Goal: Transaction & Acquisition: Purchase product/service

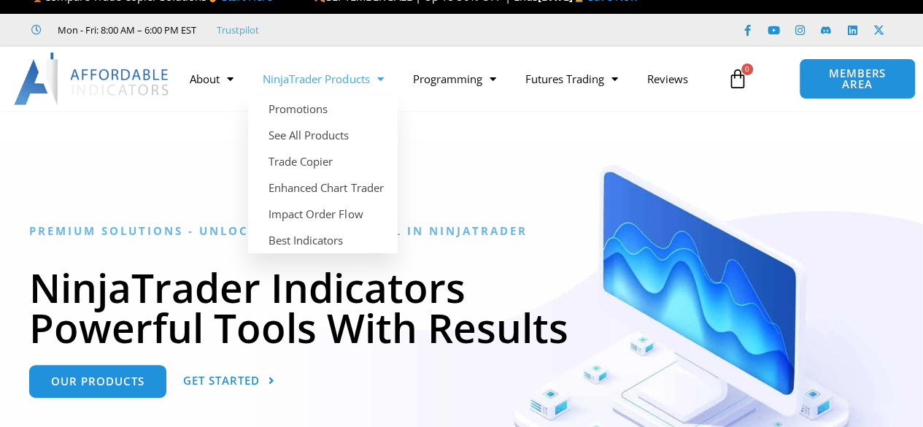
click at [383, 81] on span "Menu" at bounding box center [376, 79] width 14 height 26
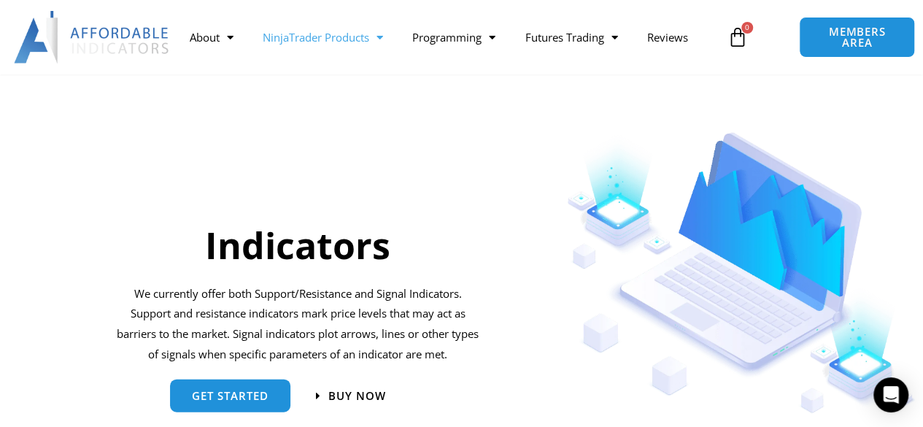
scroll to position [1385, 0]
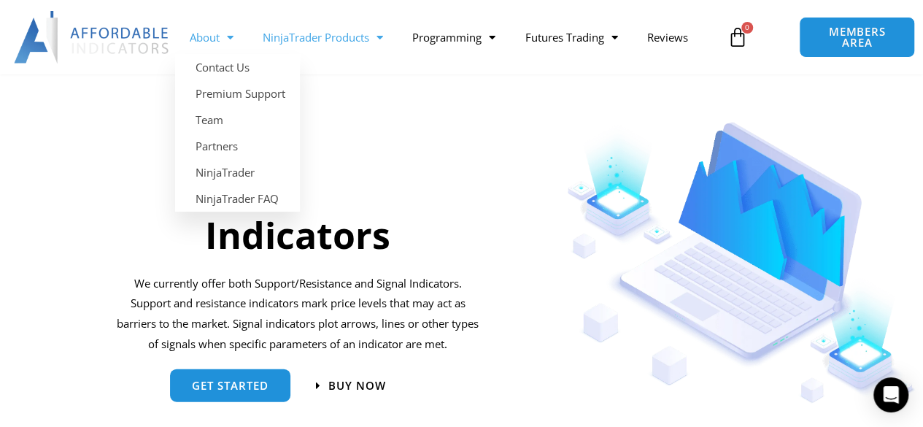
click at [220, 34] on span "Menu" at bounding box center [227, 38] width 14 height 26
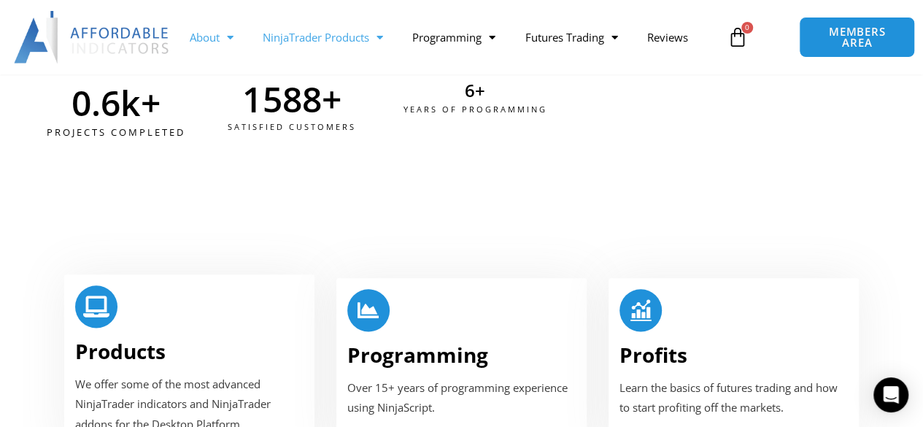
scroll to position [741, 0]
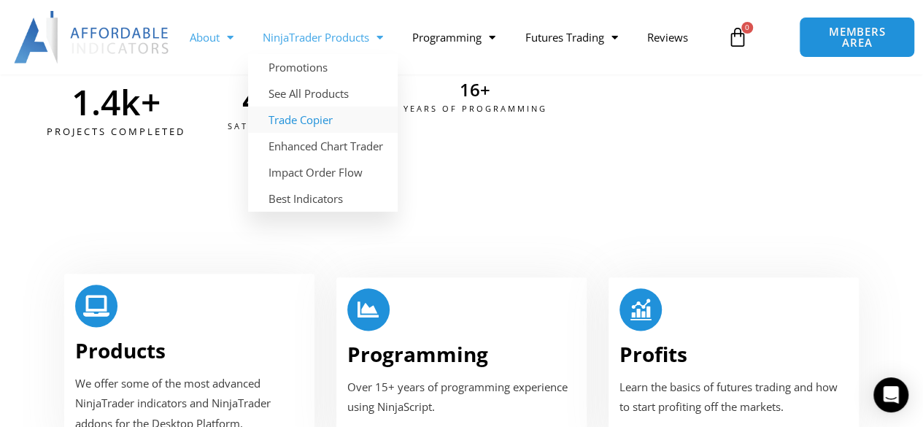
click at [317, 122] on link "Trade Copier" at bounding box center [323, 120] width 150 height 26
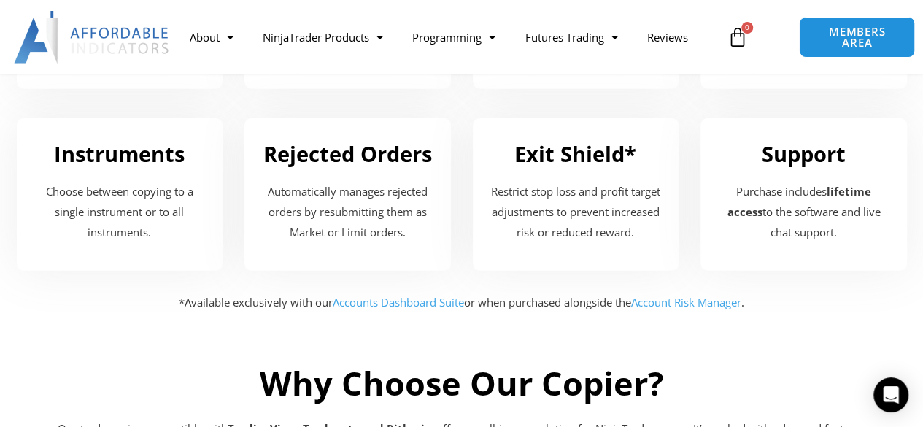
scroll to position [2123, 0]
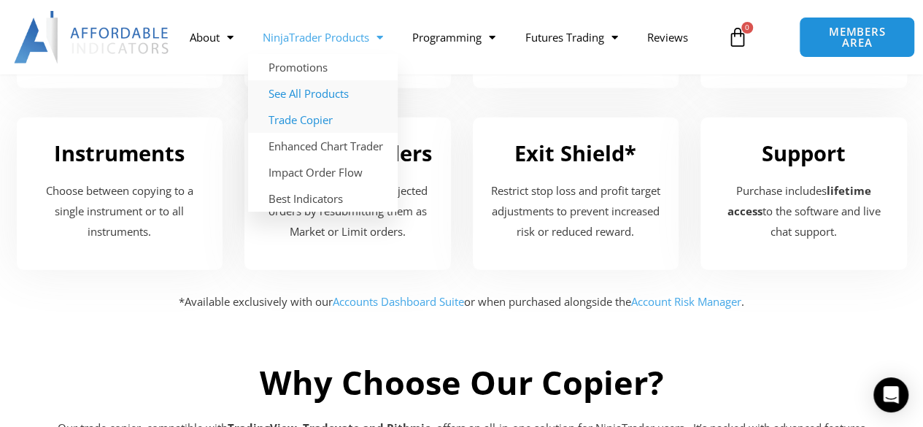
click at [325, 96] on link "See All Products" at bounding box center [323, 93] width 150 height 26
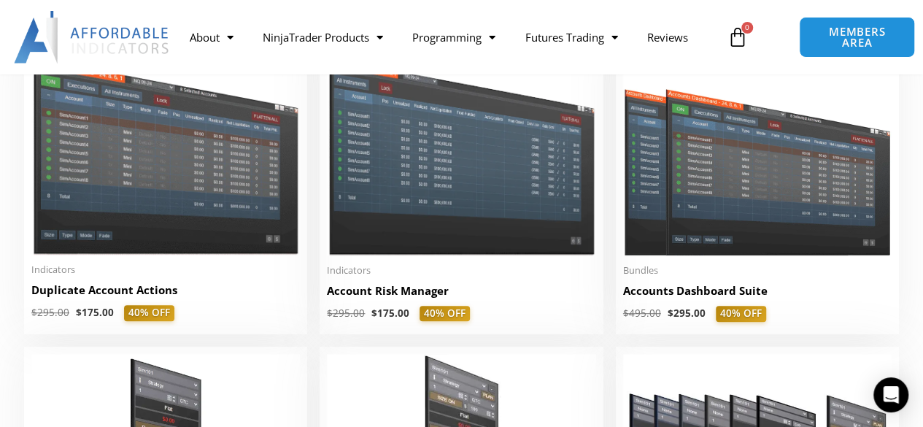
scroll to position [377, 0]
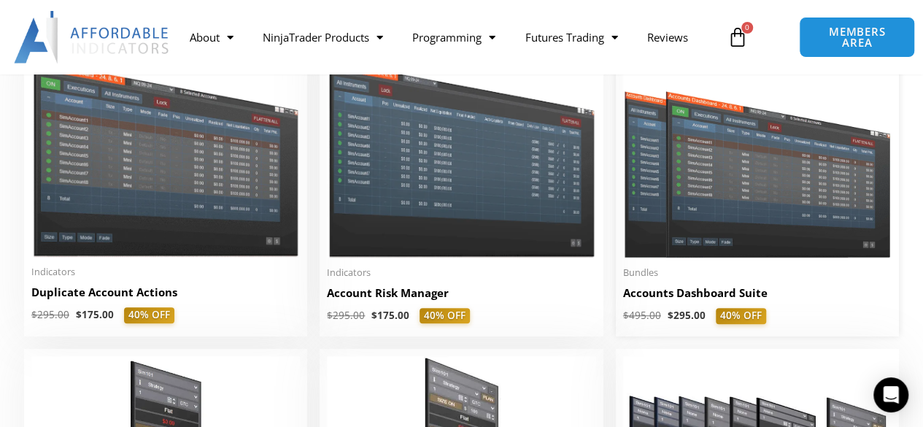
click at [694, 212] on img at bounding box center [757, 150] width 269 height 215
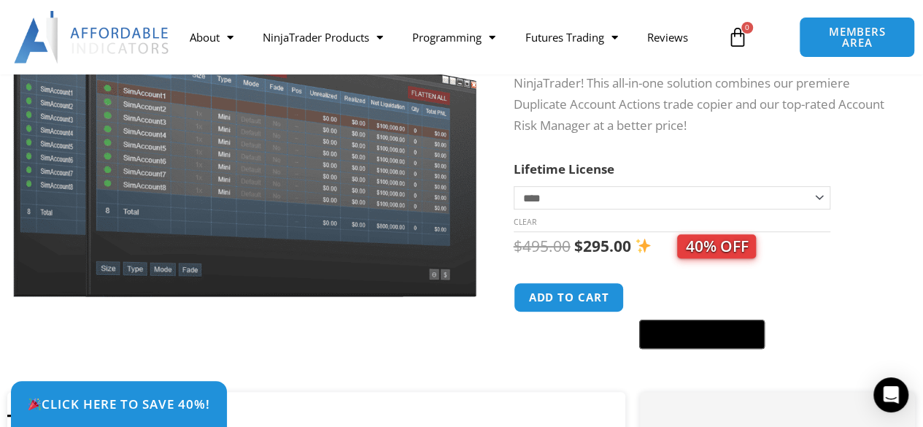
scroll to position [234, 0]
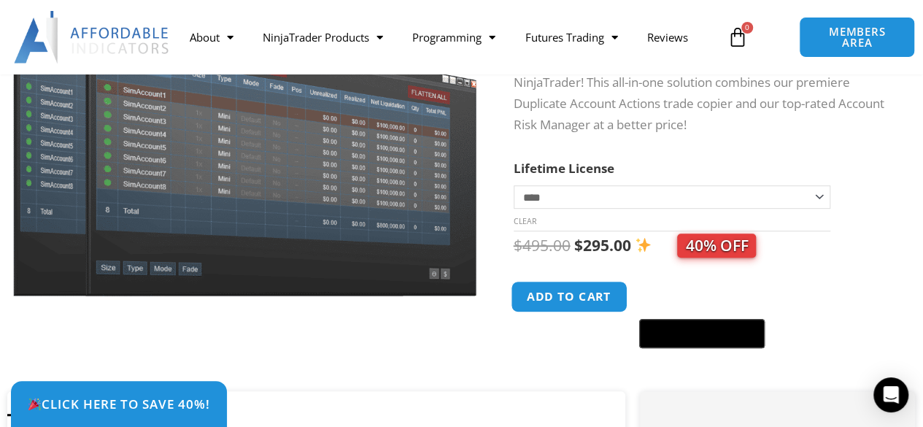
click at [572, 297] on button "Add to cart" at bounding box center [569, 296] width 117 height 31
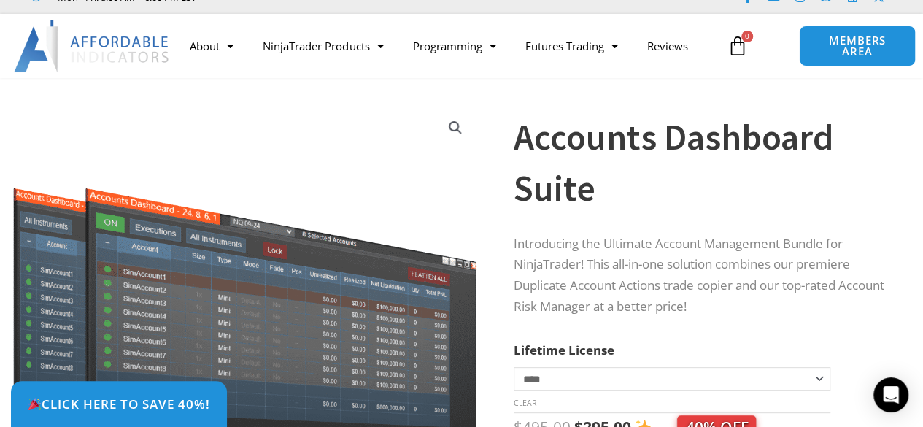
scroll to position [38, 0]
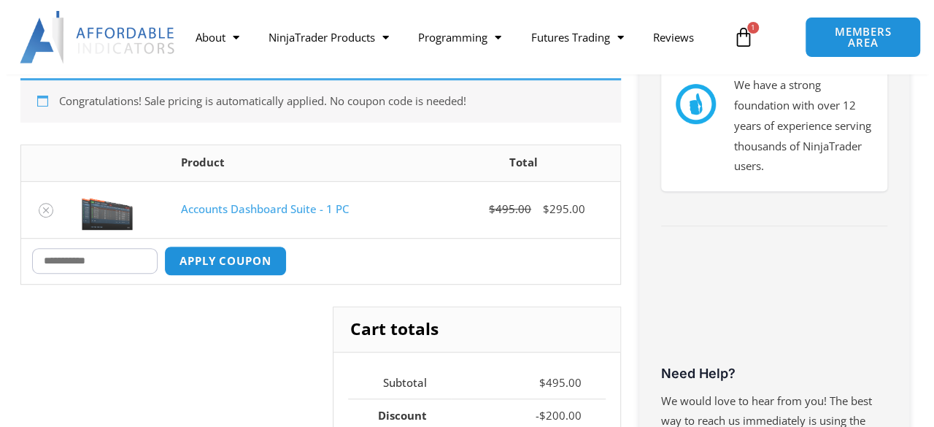
scroll to position [342, 0]
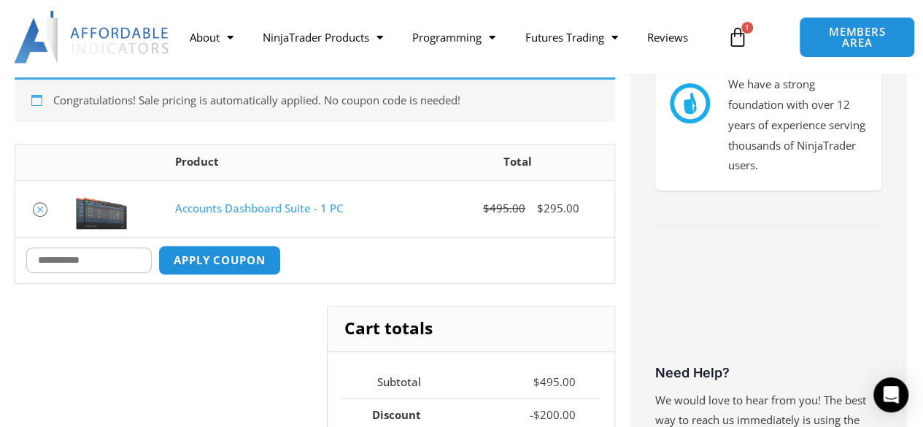
click at [41, 211] on icon "Remove Accounts Dashboard Suite - 1 PC from cart" at bounding box center [40, 209] width 10 height 10
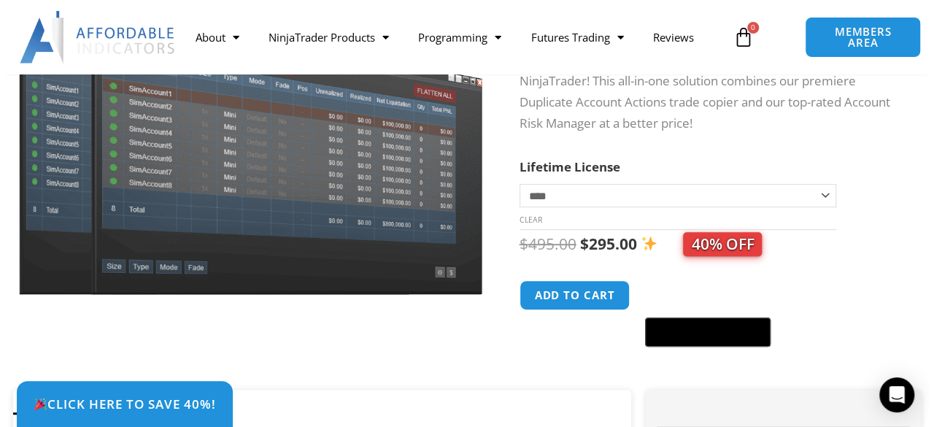
scroll to position [234, 0]
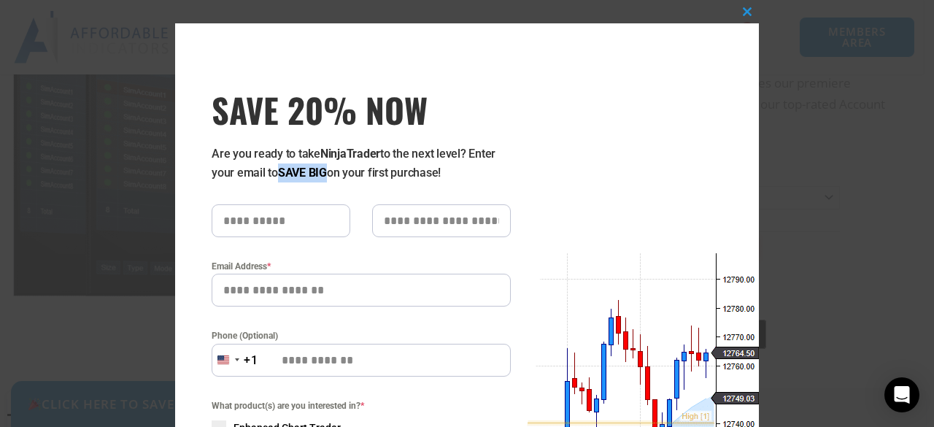
drag, startPoint x: 323, startPoint y: 171, endPoint x: 274, endPoint y: 171, distance: 48.2
click at [274, 171] on p "Are you ready to take NinjaTrader to the next level? Enter your email to SAVE B…" at bounding box center [361, 163] width 299 height 38
copy strong "SAVE BIG"
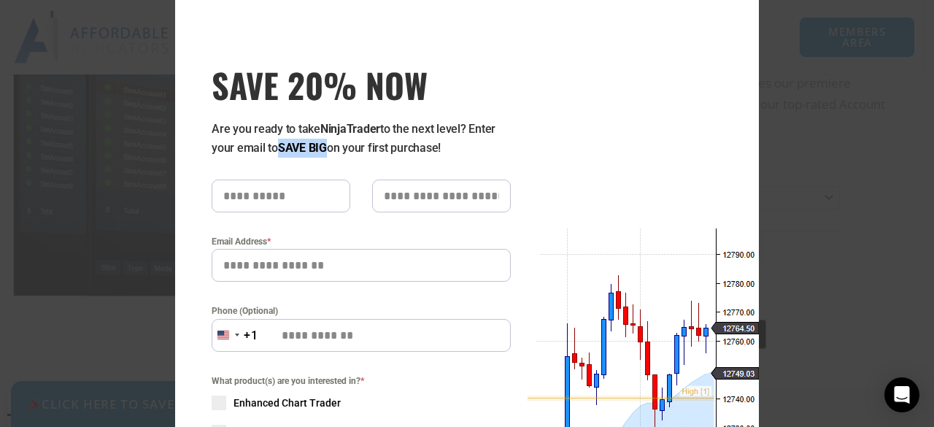
scroll to position [0, 0]
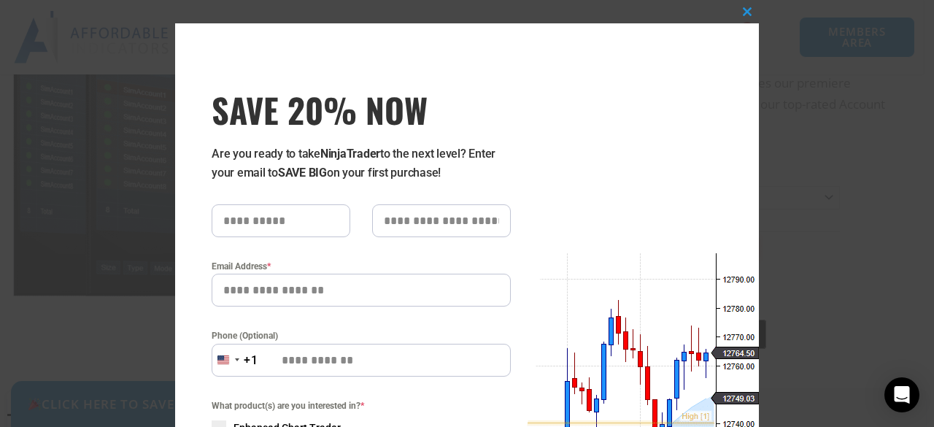
click at [512, 155] on div "SAVE 20% NOW Are you ready to take NinjaTrader to the next level? Enter your em…" at bounding box center [357, 357] width 365 height 668
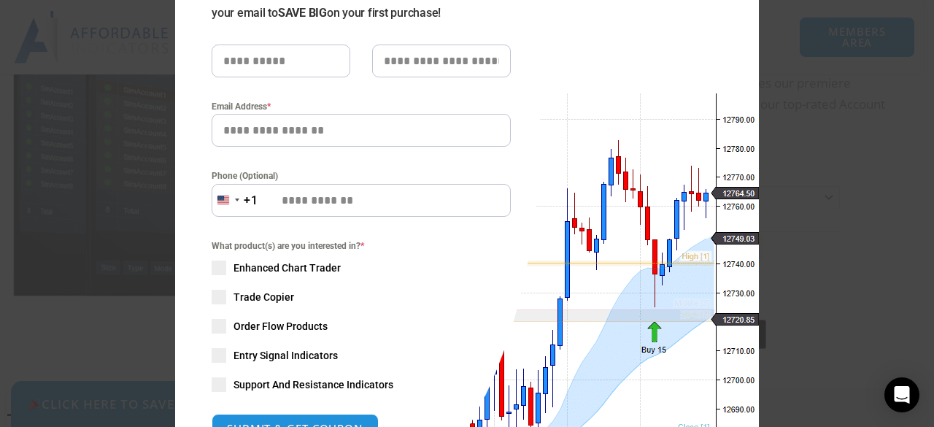
scroll to position [163, 0]
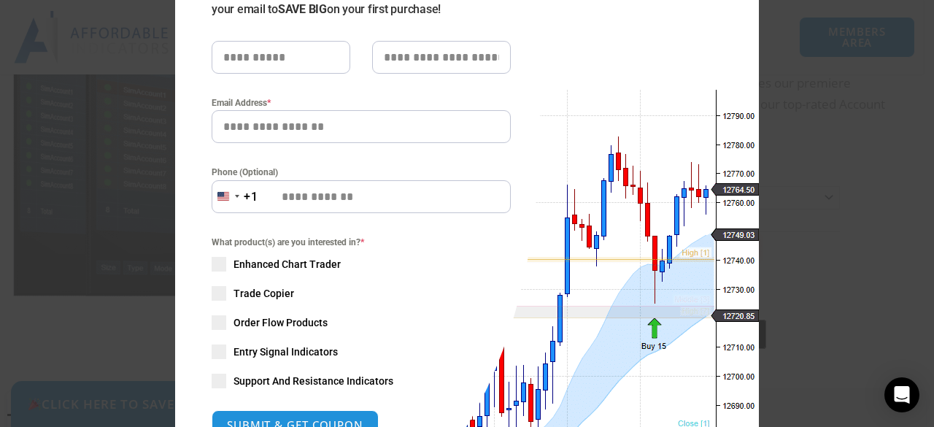
click at [274, 54] on input "SAVE 20% NOW popup" at bounding box center [281, 57] width 139 height 33
type input "*******"
click at [419, 56] on input "SAVE 20% NOW popup" at bounding box center [441, 57] width 139 height 33
type input "*****"
click at [286, 129] on input "Email Address *" at bounding box center [361, 126] width 299 height 33
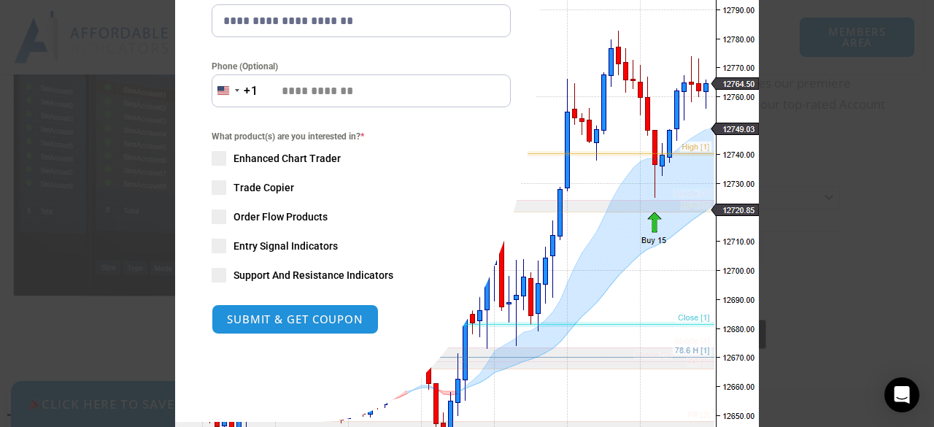
scroll to position [269, 0]
type input "**********"
click at [217, 183] on span "SAVE 20% NOW popup" at bounding box center [219, 187] width 15 height 15
click at [250, 322] on button "SUBMIT & GET COUPON" at bounding box center [295, 319] width 176 height 31
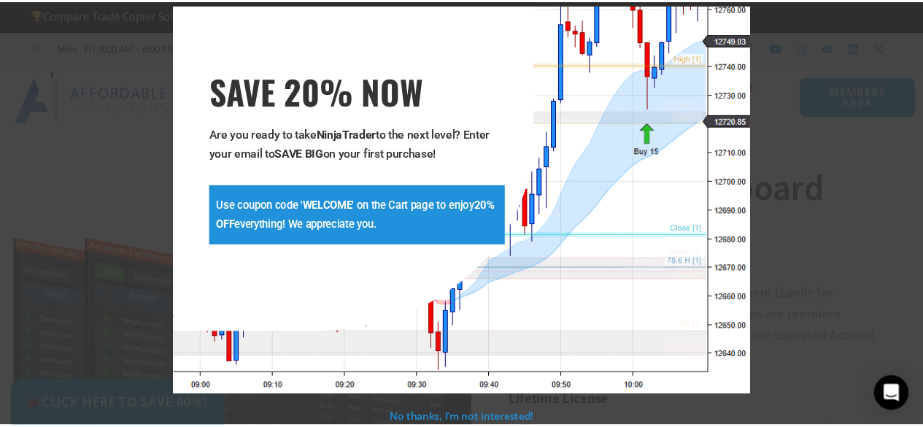
scroll to position [0, 0]
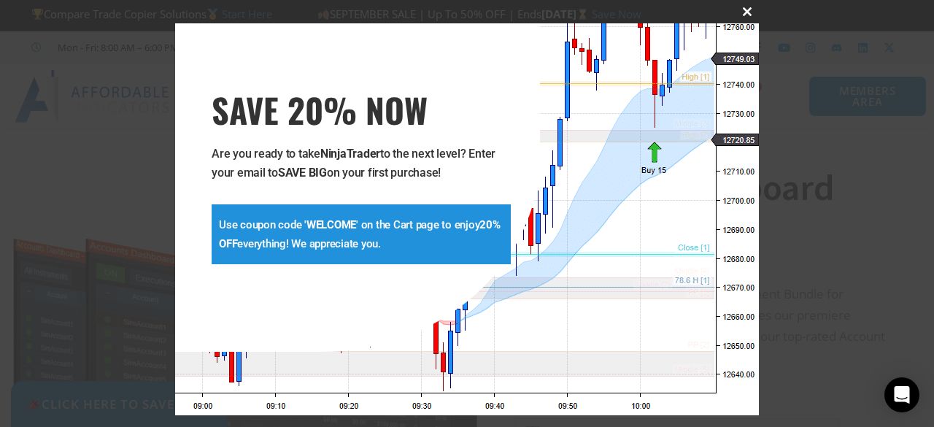
click at [736, 12] on span "SAVE 20% NOW popup" at bounding box center [747, 11] width 23 height 9
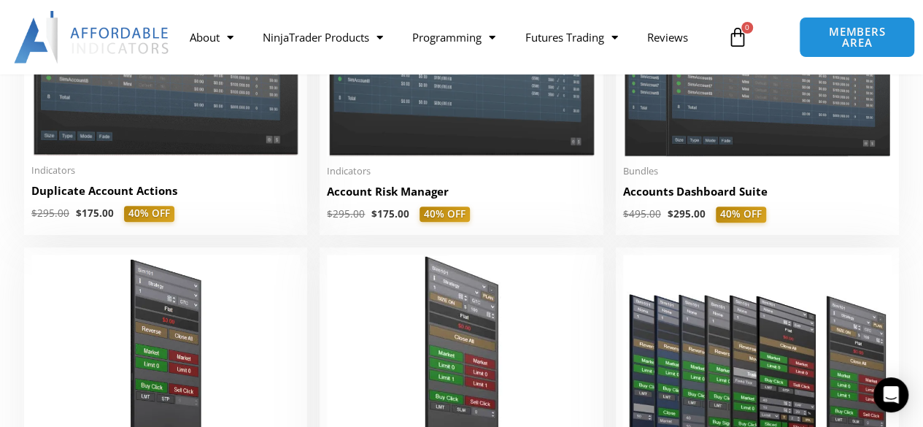
scroll to position [458, 0]
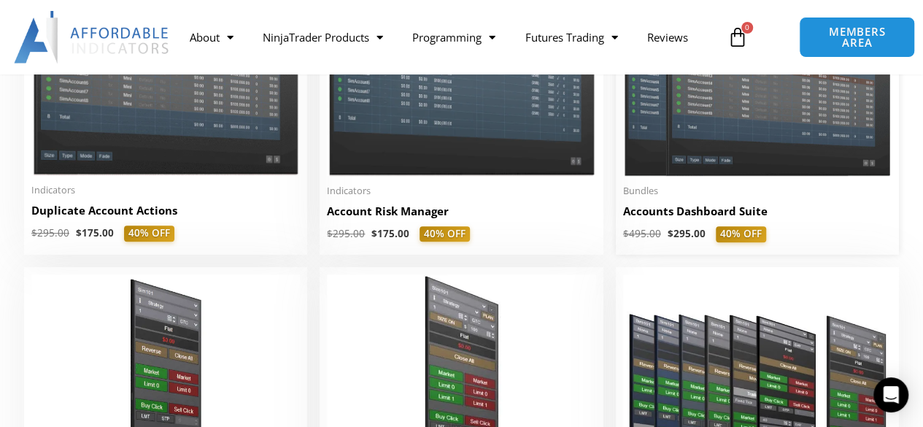
click at [722, 219] on h2 "Accounts Dashboard Suite" at bounding box center [757, 211] width 269 height 15
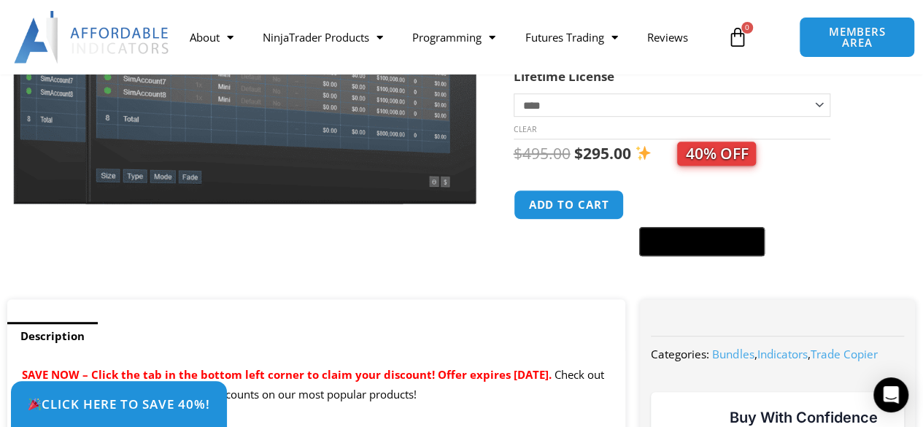
scroll to position [342, 0]
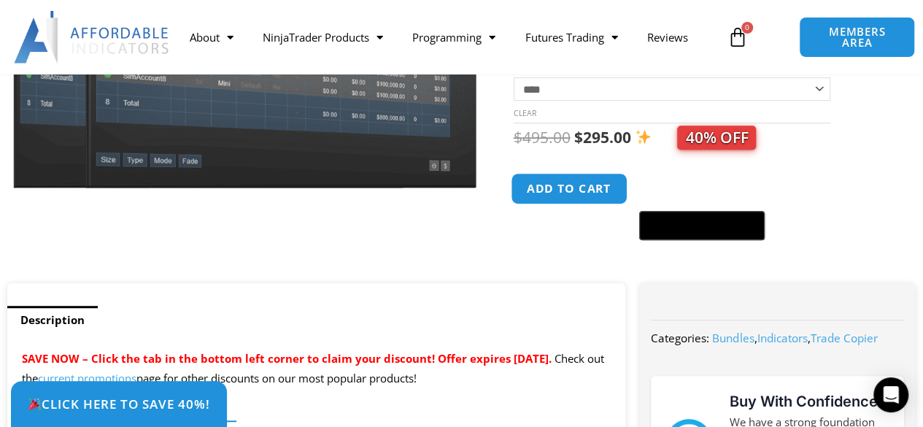
click at [598, 196] on button "Add to cart" at bounding box center [569, 188] width 117 height 31
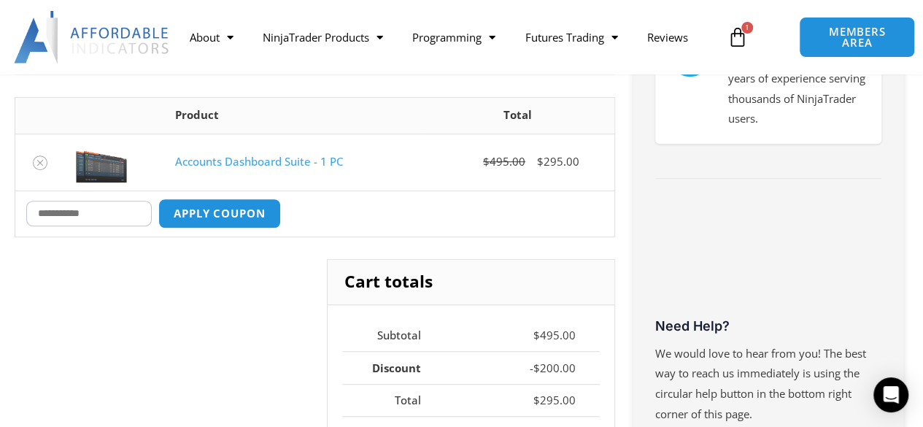
scroll to position [380, 0]
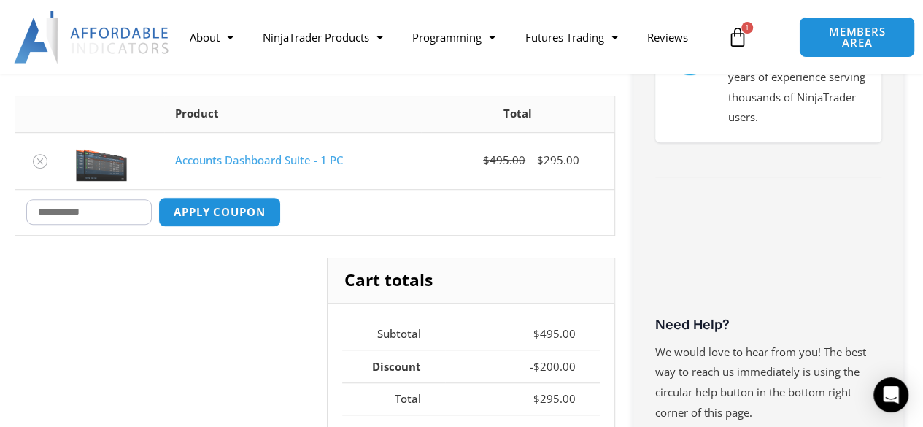
click at [119, 209] on input "Coupon:" at bounding box center [89, 212] width 126 height 26
type input "*"
type input "******"
click at [244, 208] on button "Apply coupon" at bounding box center [219, 211] width 128 height 31
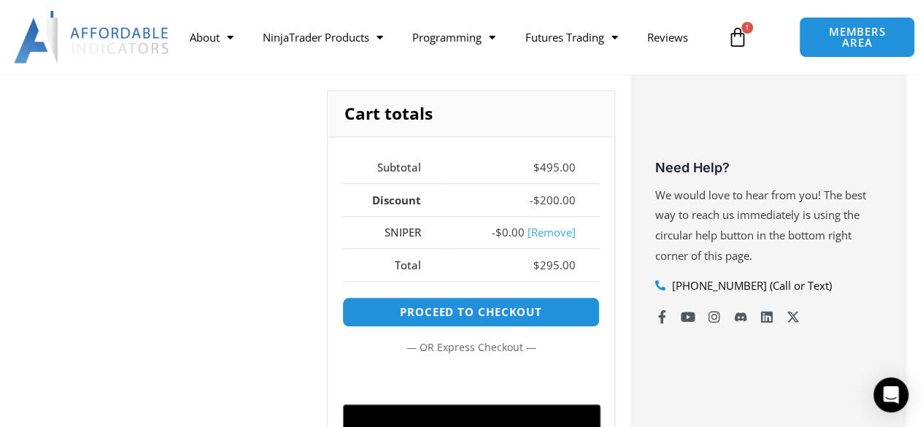
scroll to position [539, 0]
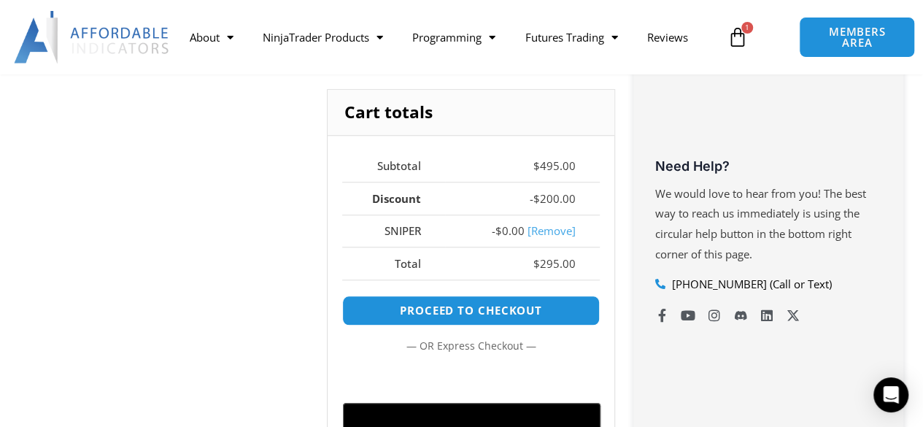
click at [299, 309] on div "Cart totals Subtotal $ 495.00 Discount - $ 200.00 SNIPER - $ 0.00 [Remove] Tota…" at bounding box center [315, 280] width 601 height 382
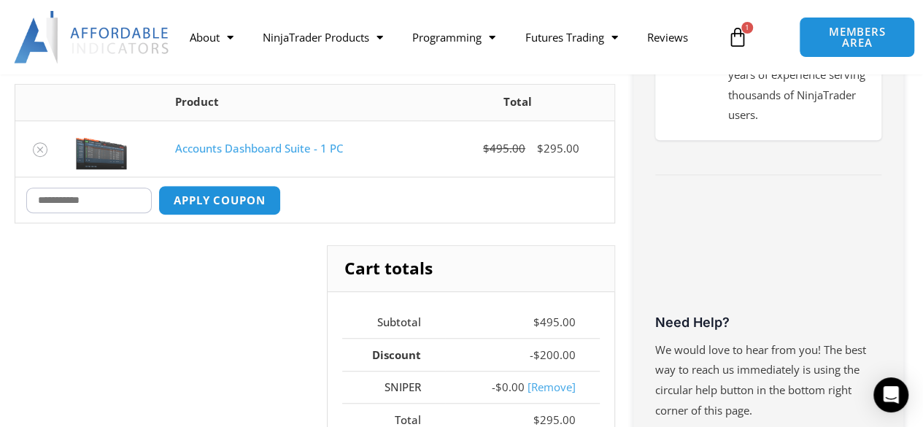
scroll to position [374, 0]
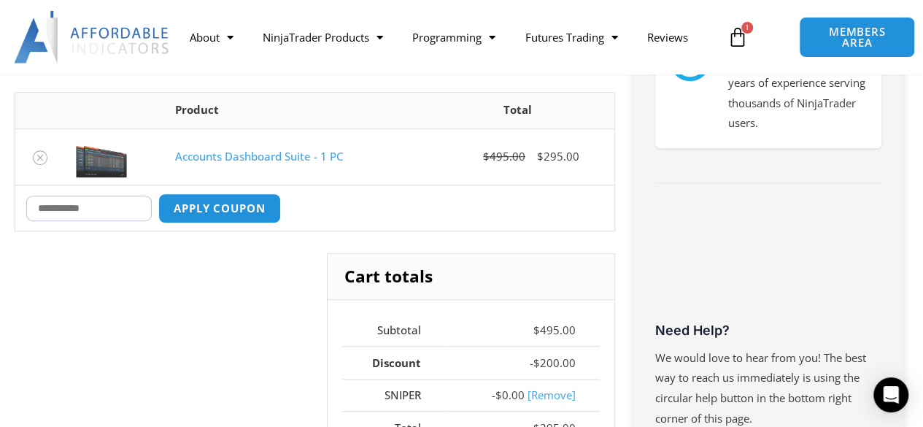
click at [67, 204] on input "Coupon:" at bounding box center [89, 209] width 126 height 26
type input "*******"
click at [203, 210] on button "Apply coupon" at bounding box center [219, 208] width 128 height 31
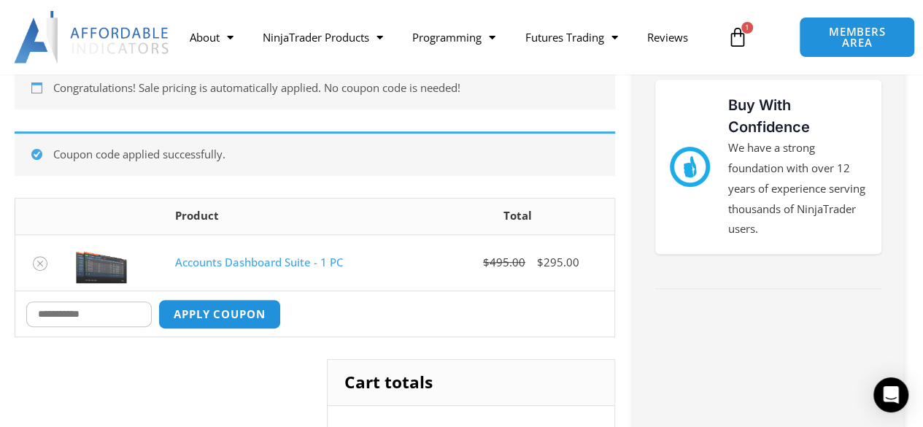
scroll to position [263, 0]
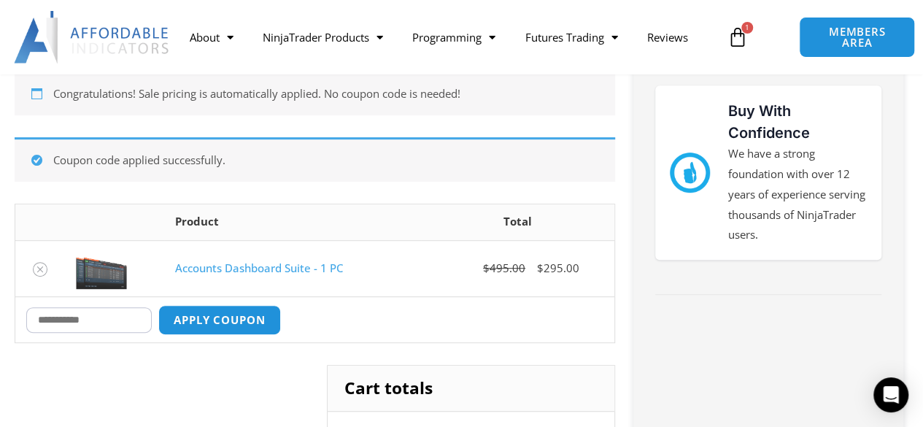
click at [102, 317] on input "Coupon:" at bounding box center [89, 320] width 126 height 26
paste input "********"
type input "********"
click at [202, 317] on button "Apply coupon" at bounding box center [219, 319] width 128 height 31
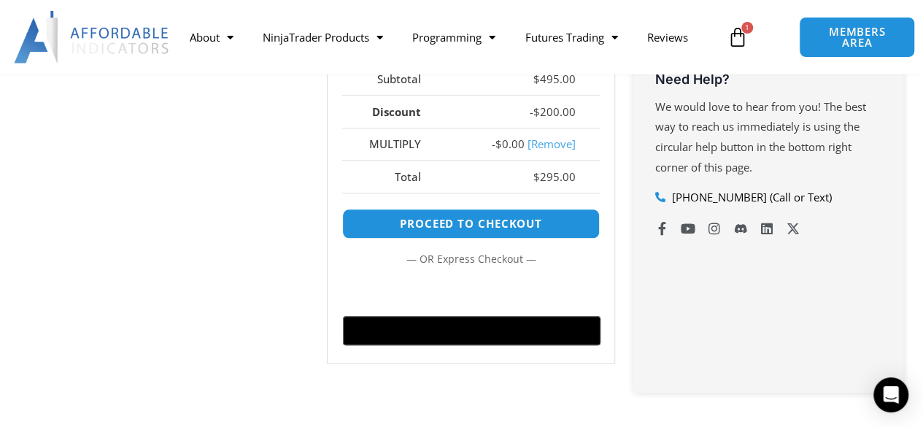
scroll to position [626, 0]
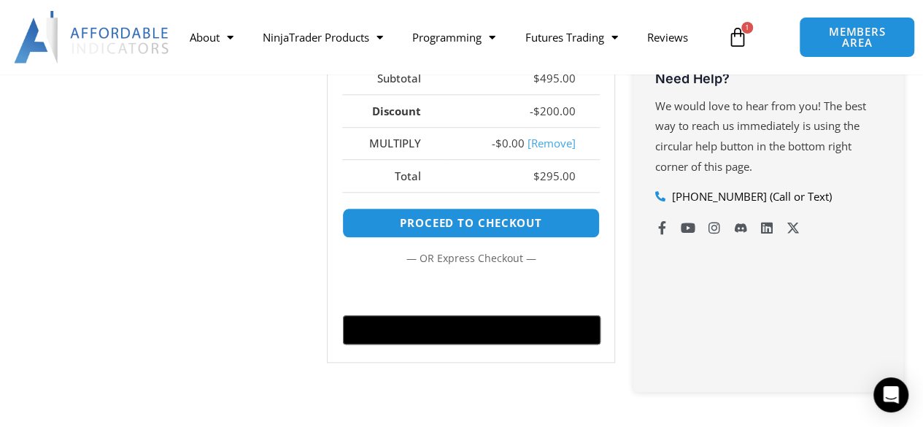
click at [540, 136] on link "[Remove]" at bounding box center [552, 143] width 48 height 15
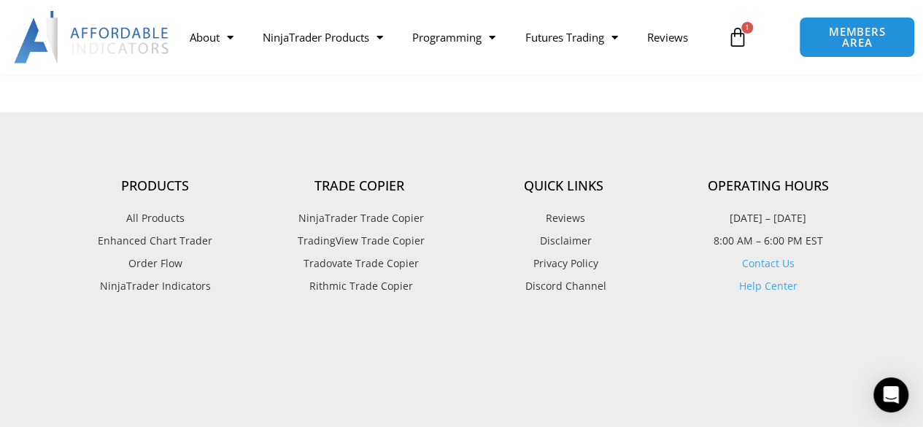
scroll to position [917, 0]
